Goal: Find specific page/section: Find specific page/section

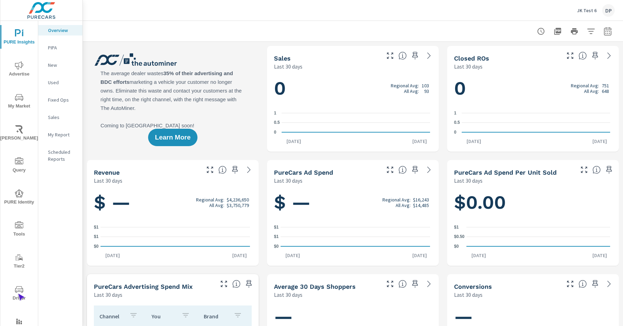
click at [18, 293] on span "Driver" at bounding box center [18, 293] width 33 height 17
